Goal: Transaction & Acquisition: Subscribe to service/newsletter

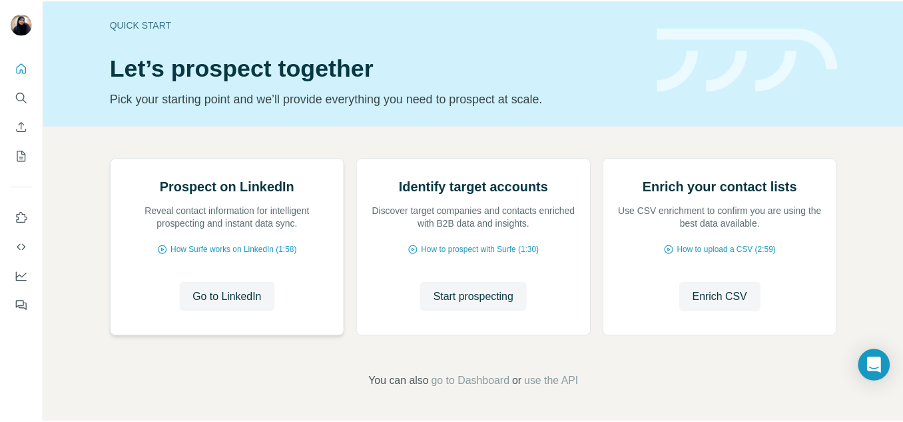
scroll to position [139, 0]
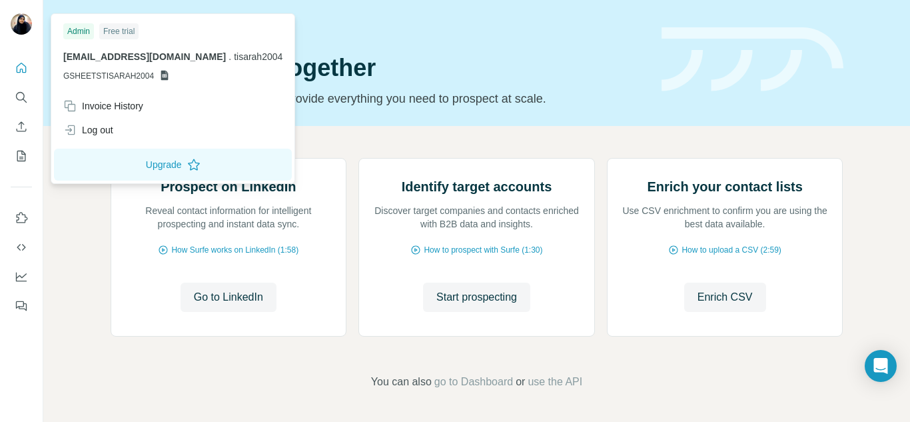
click at [25, 28] on img at bounding box center [21, 23] width 21 height 21
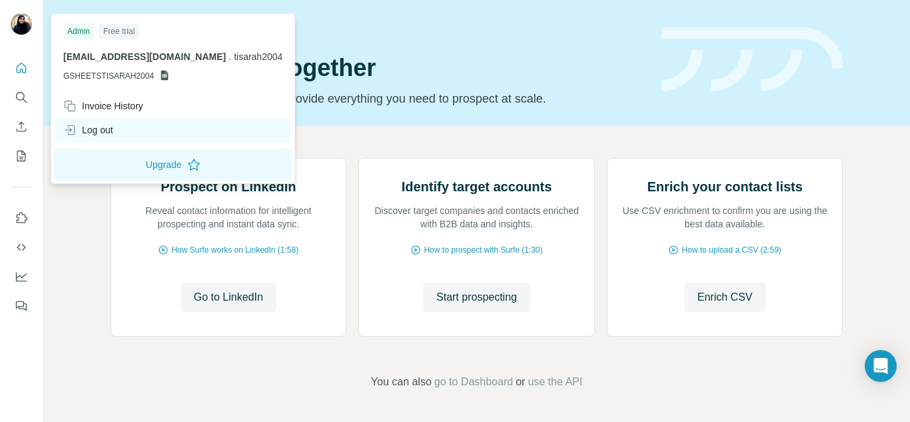
click at [93, 121] on div "Log out" at bounding box center [172, 130] width 235 height 24
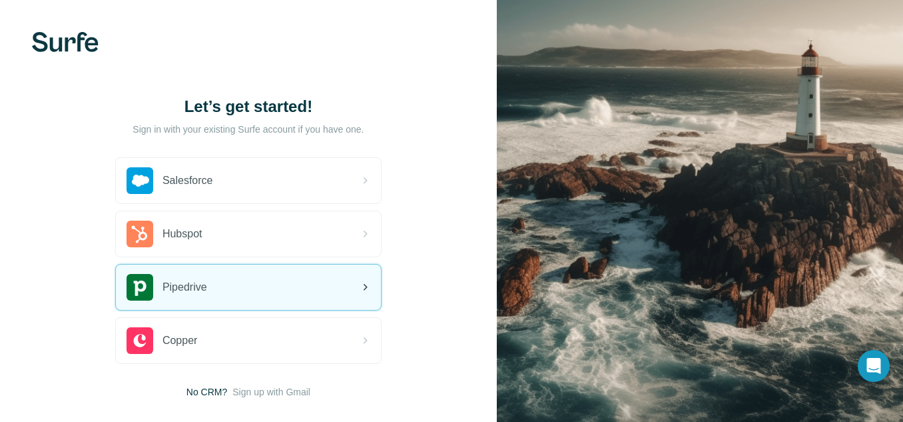
scroll to position [67, 0]
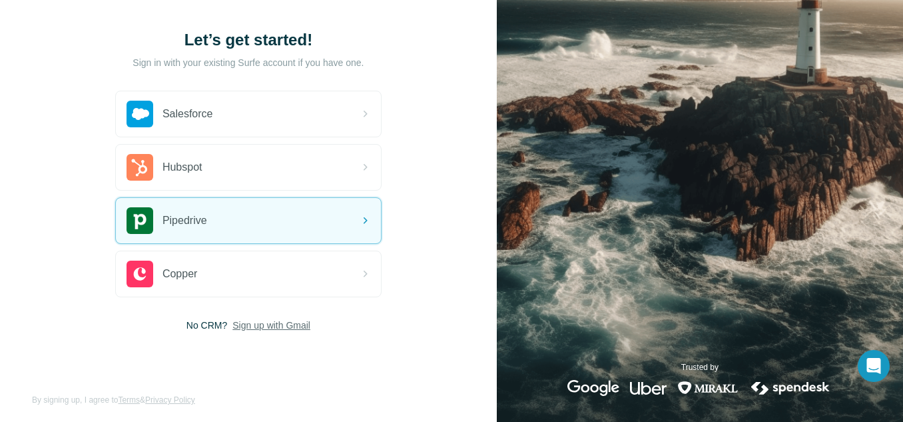
click at [298, 318] on span "Sign up with Gmail" at bounding box center [271, 324] width 78 height 13
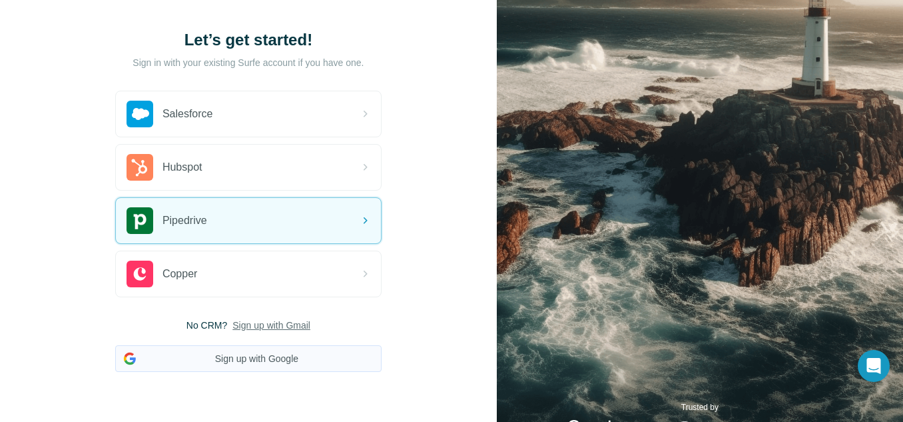
click at [299, 365] on button "Sign up with Google" at bounding box center [248, 358] width 266 height 27
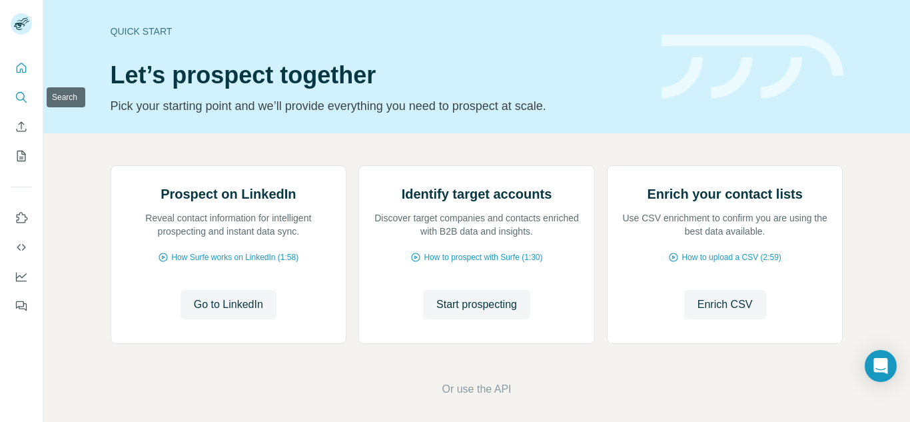
click at [17, 105] on button "Search" at bounding box center [21, 97] width 21 height 24
